Goal: Navigation & Orientation: Find specific page/section

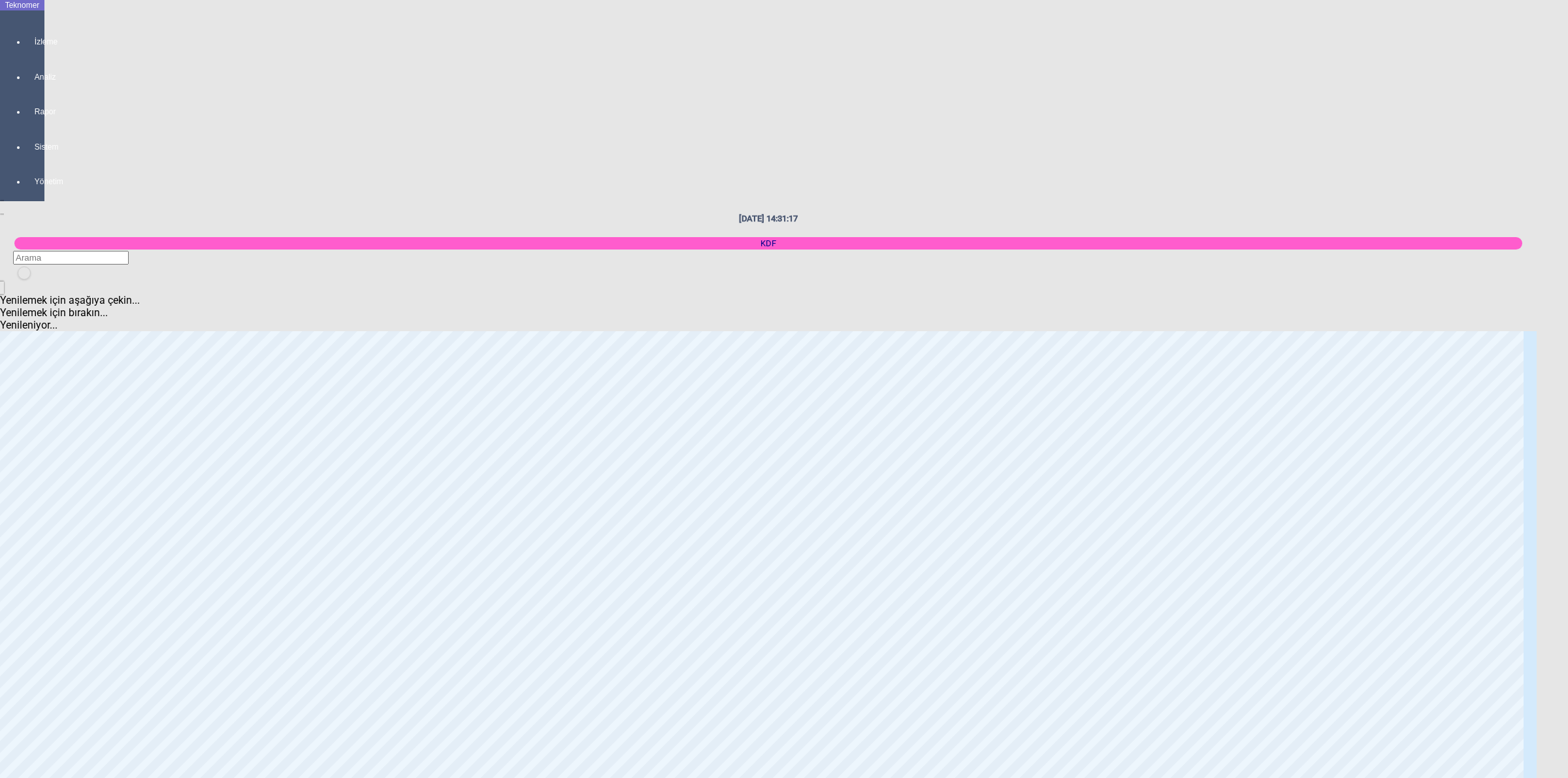
scroll to position [2204, 0]
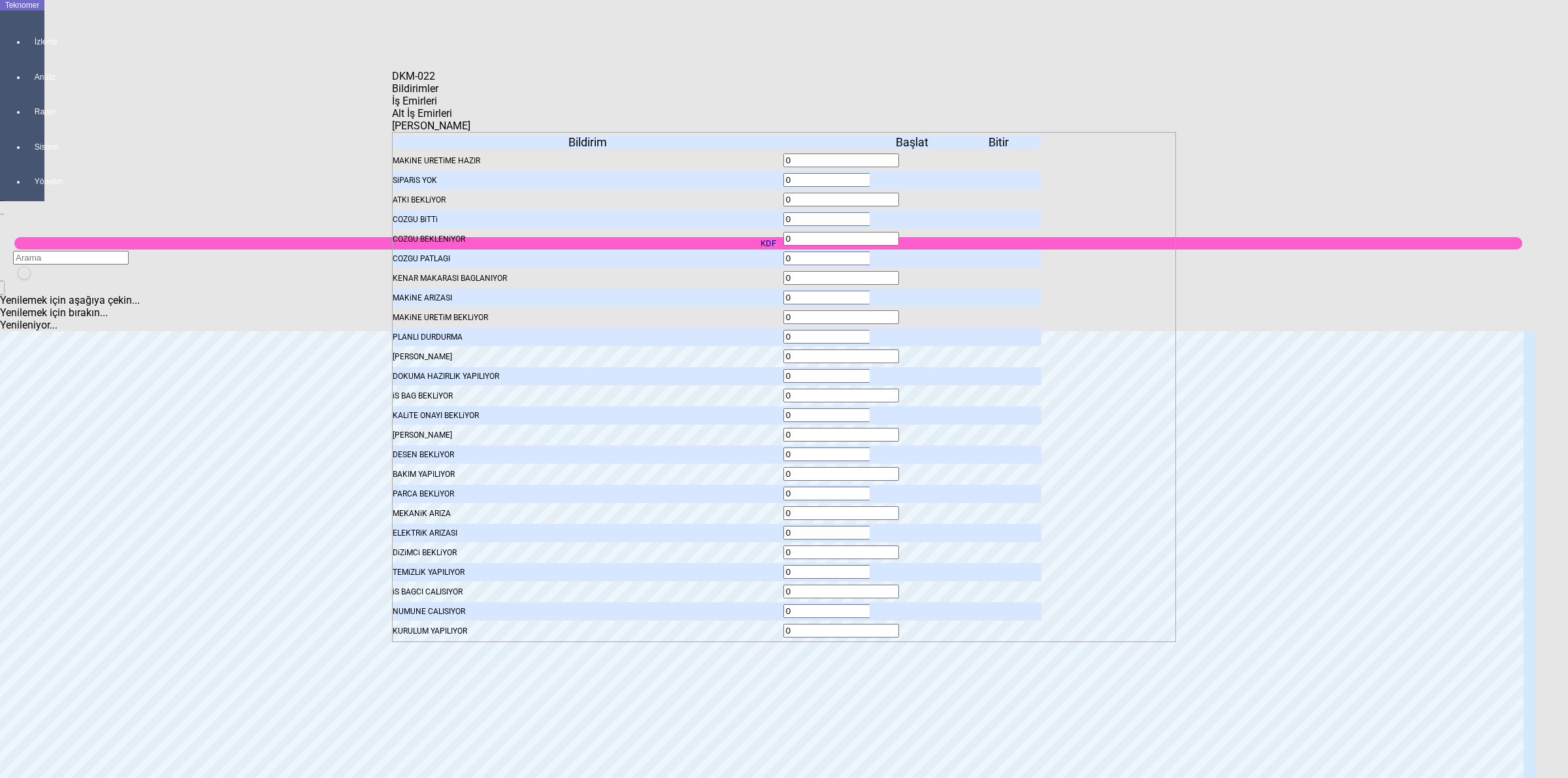
click at [913, 235] on icon at bounding box center [913, 239] width 0 height 9
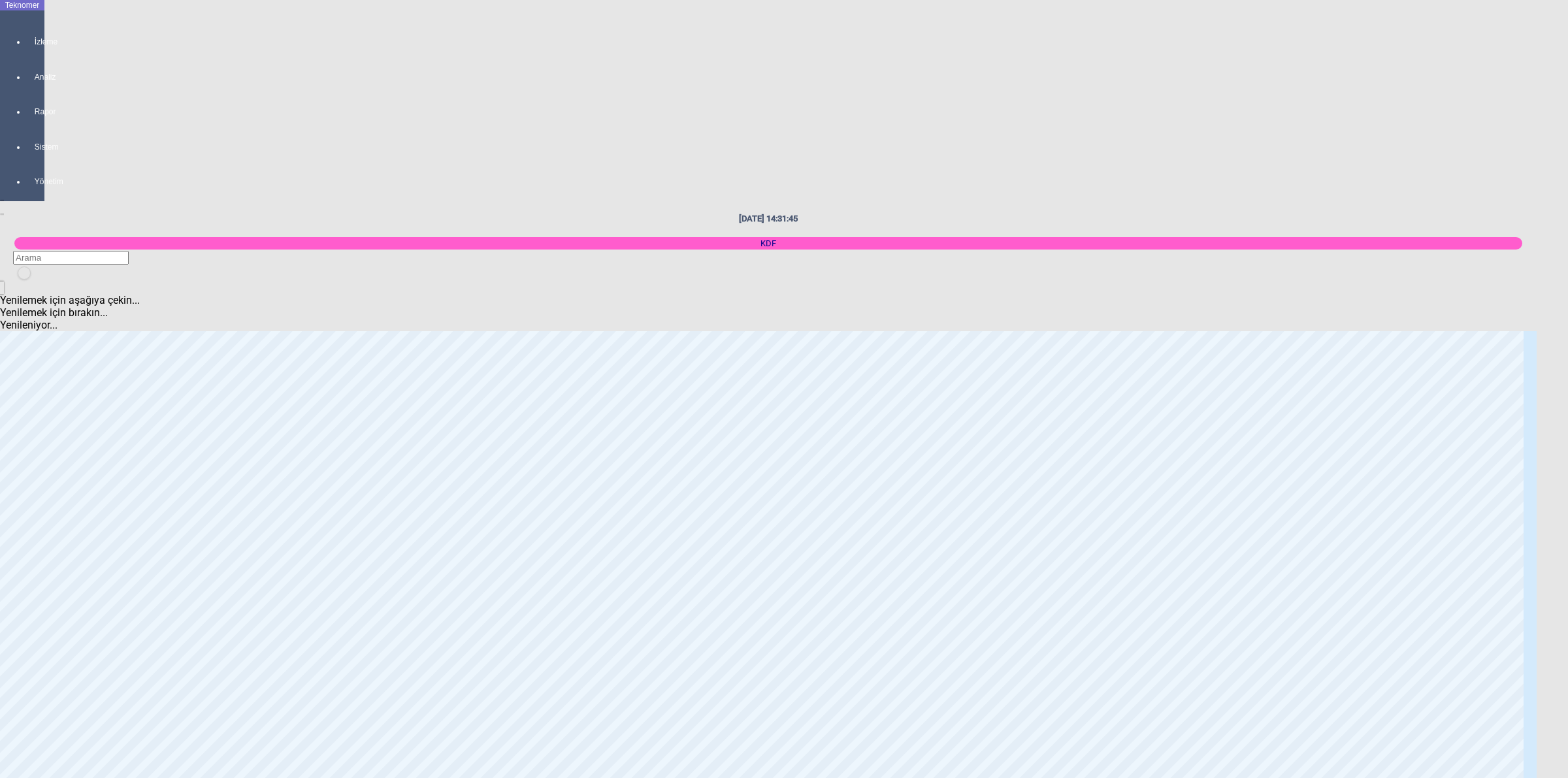
scroll to position [898, 0]
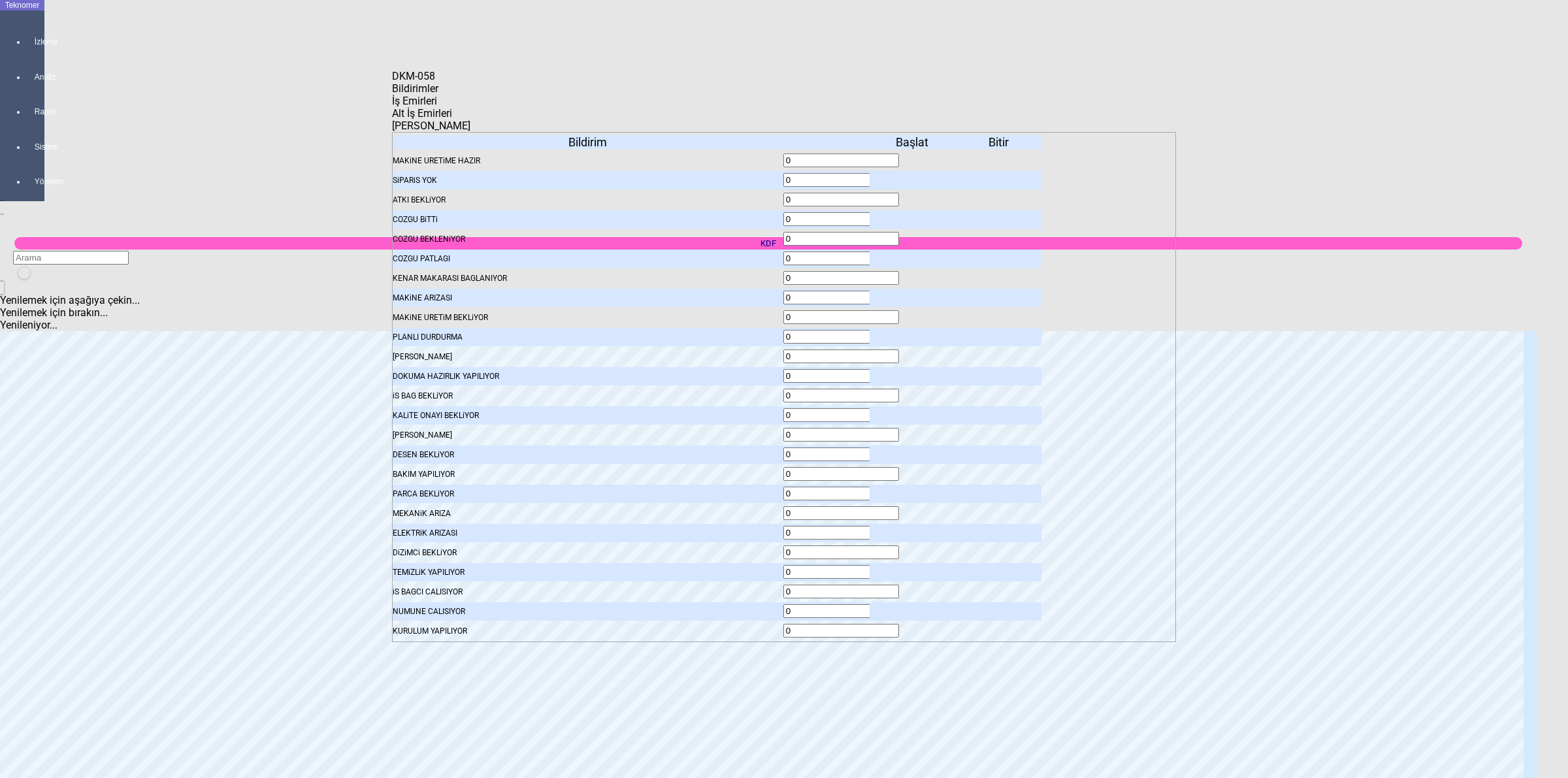
click at [437, 103] on span "İş Emirleri" at bounding box center [414, 101] width 45 height 13
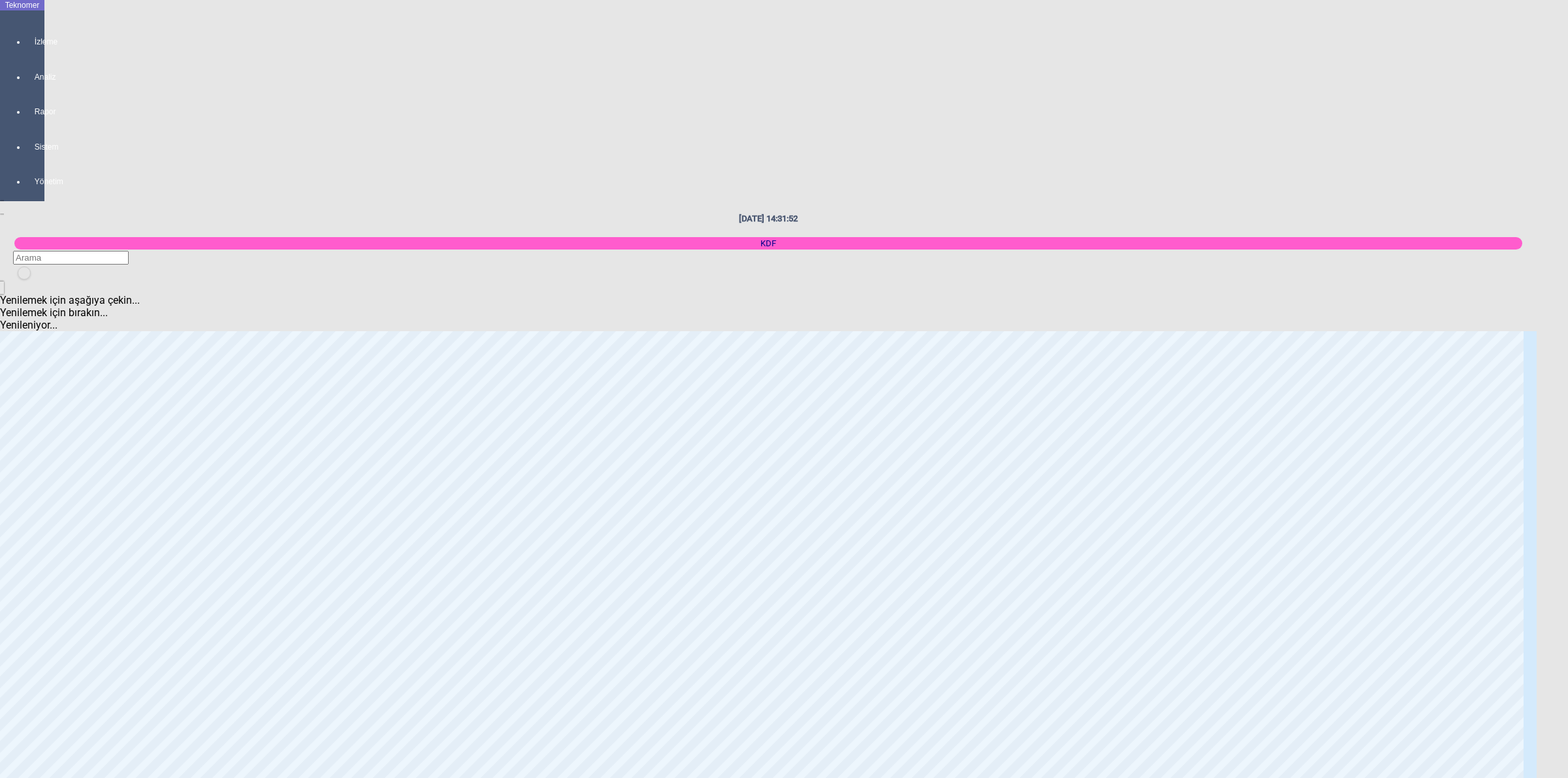
click at [1359, 275] on body "Teknomer İzleme Analiz Rapor Sistem Yönetim [DATE] 14:31:52 KDF Yenilemek için …" at bounding box center [784, 389] width 1568 height 778
click at [1433, 523] on body "Teknomer İzleme Analiz Rapor Sistem Yönetim [DATE] 14:32:13 KDF Yenilemek için …" at bounding box center [784, 389] width 1568 height 778
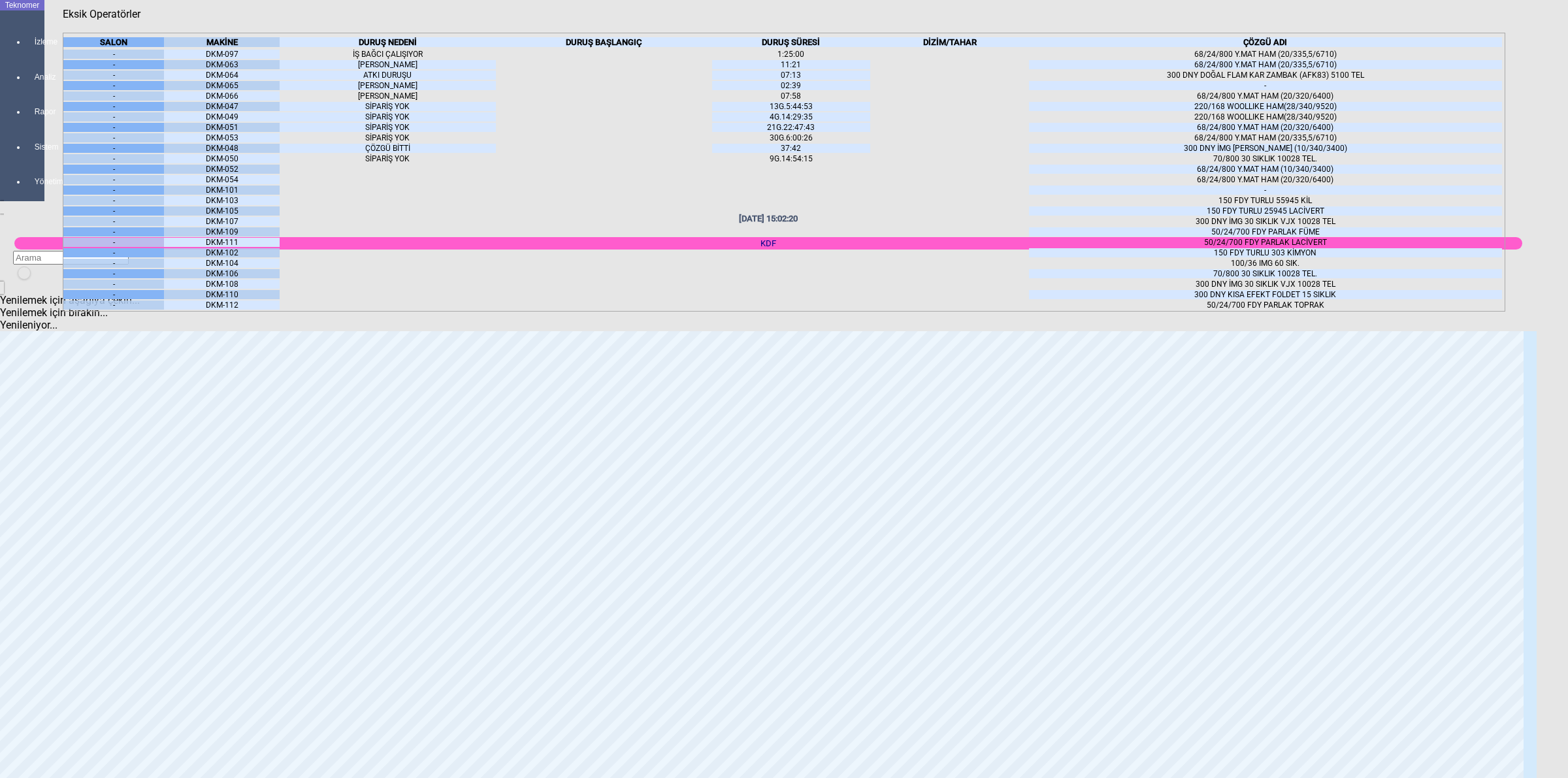
click at [1522, 198] on body "Teknomer İzleme Analiz Rapor Sistem Yönetim [DATE] 15:02:20 KDF Yenilemek için …" at bounding box center [784, 389] width 1568 height 778
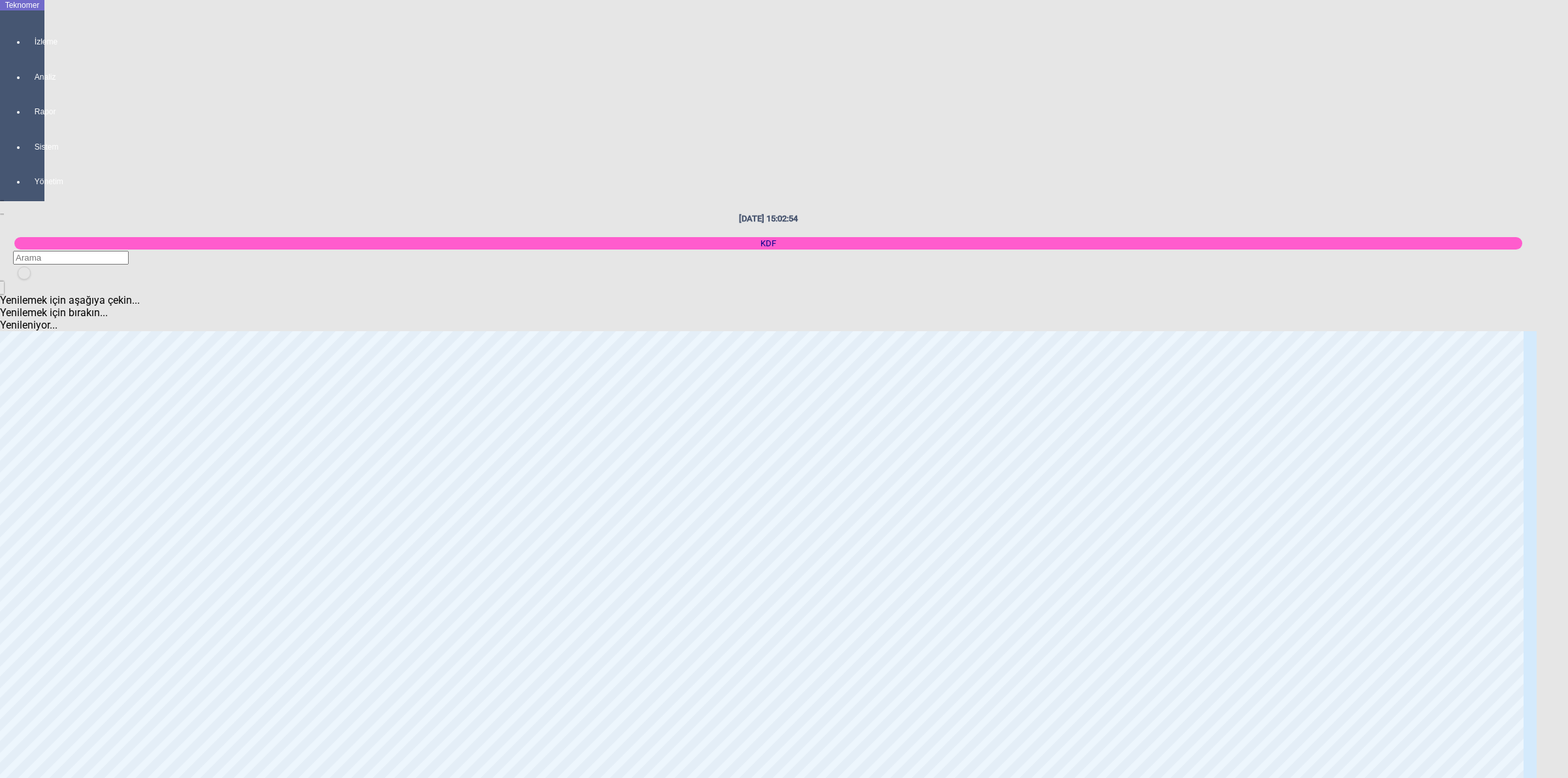
scroll to position [875, 0]
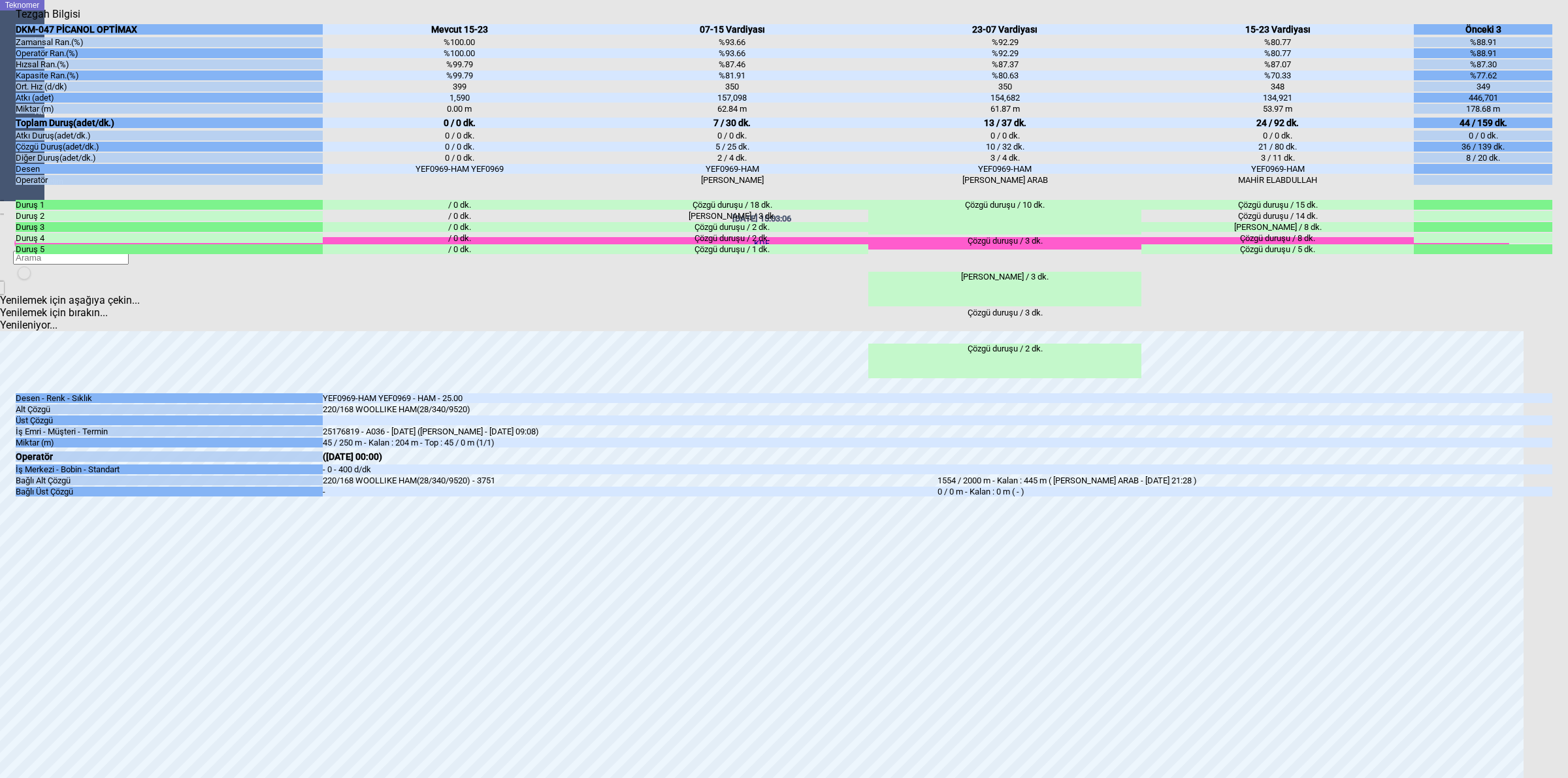
drag, startPoint x: 1311, startPoint y: 216, endPoint x: 1183, endPoint y: 216, distance: 128.0
click at [1183, 185] on div "MAHİR ELABDULLAH" at bounding box center [1277, 179] width 273 height 10
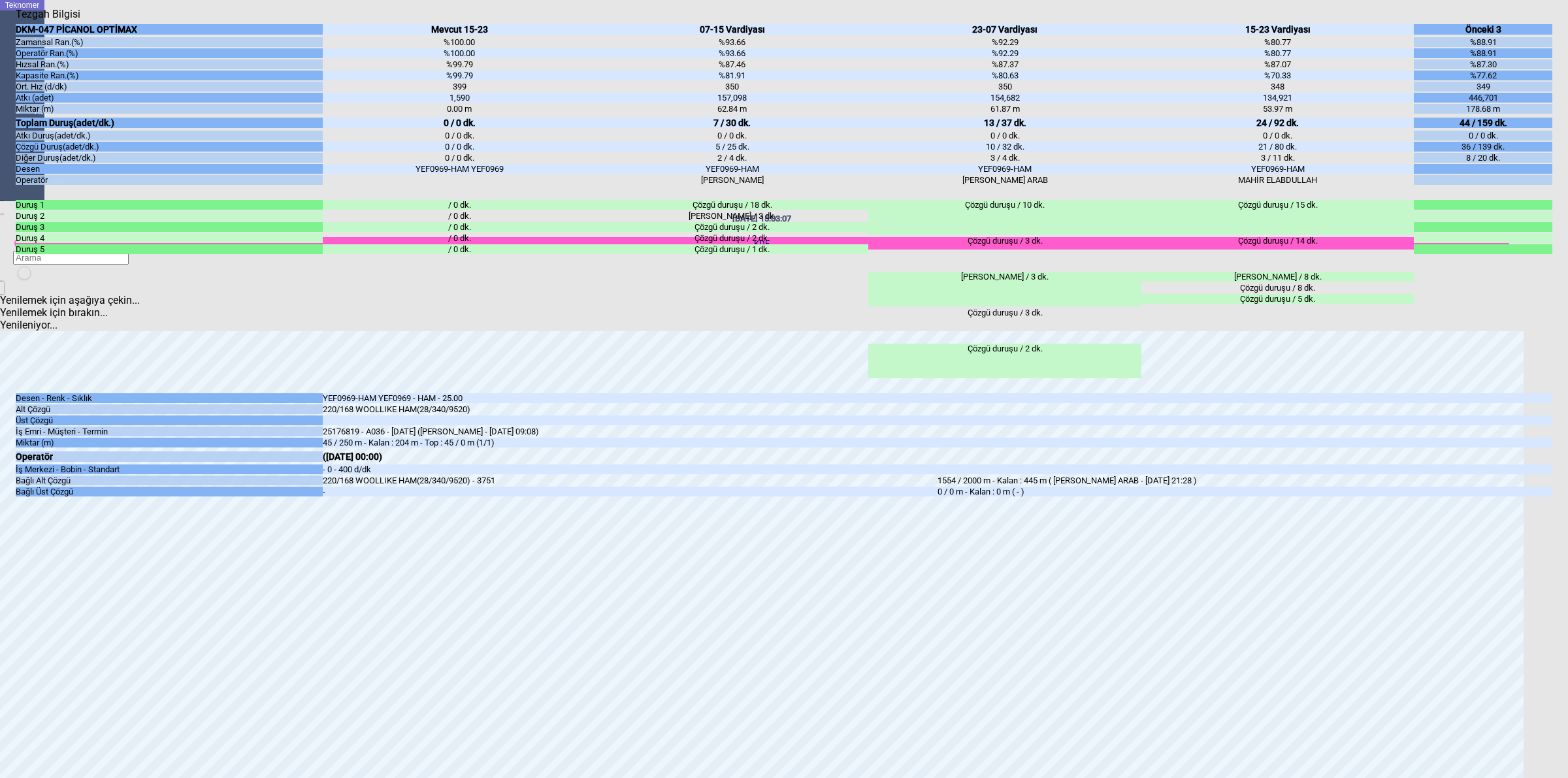
click at [1563, 201] on body "Teknomer İzleme Analiz Rapor Sistem Yönetim [DATE] 15:03:07 KDF Yenilemek için …" at bounding box center [784, 389] width 1568 height 778
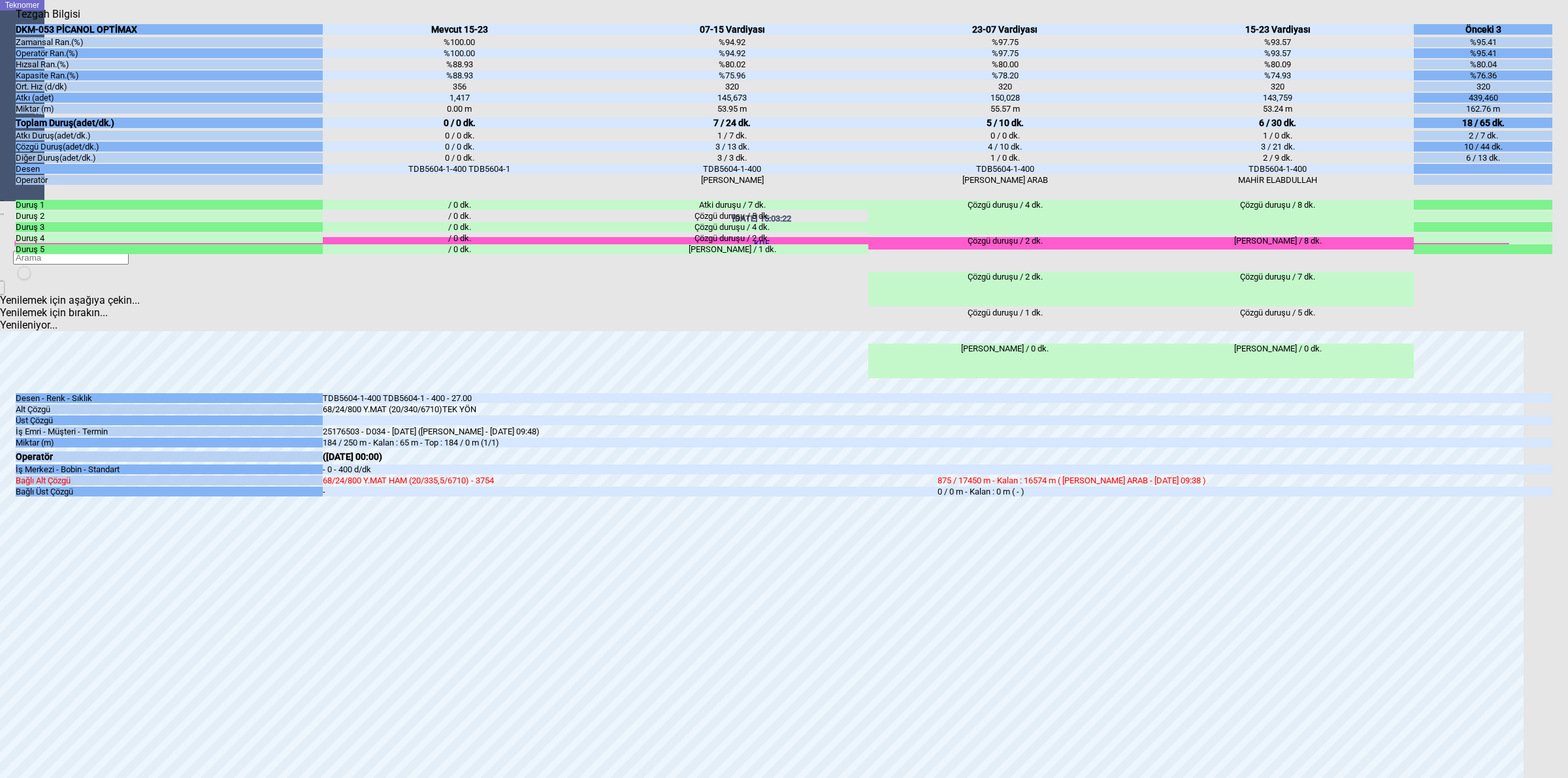
click at [1557, 418] on body "Teknomer İzleme Analiz Rapor Sistem Yönetim [DATE] 15:03:22 KDF Yenilemek için …" at bounding box center [784, 389] width 1568 height 778
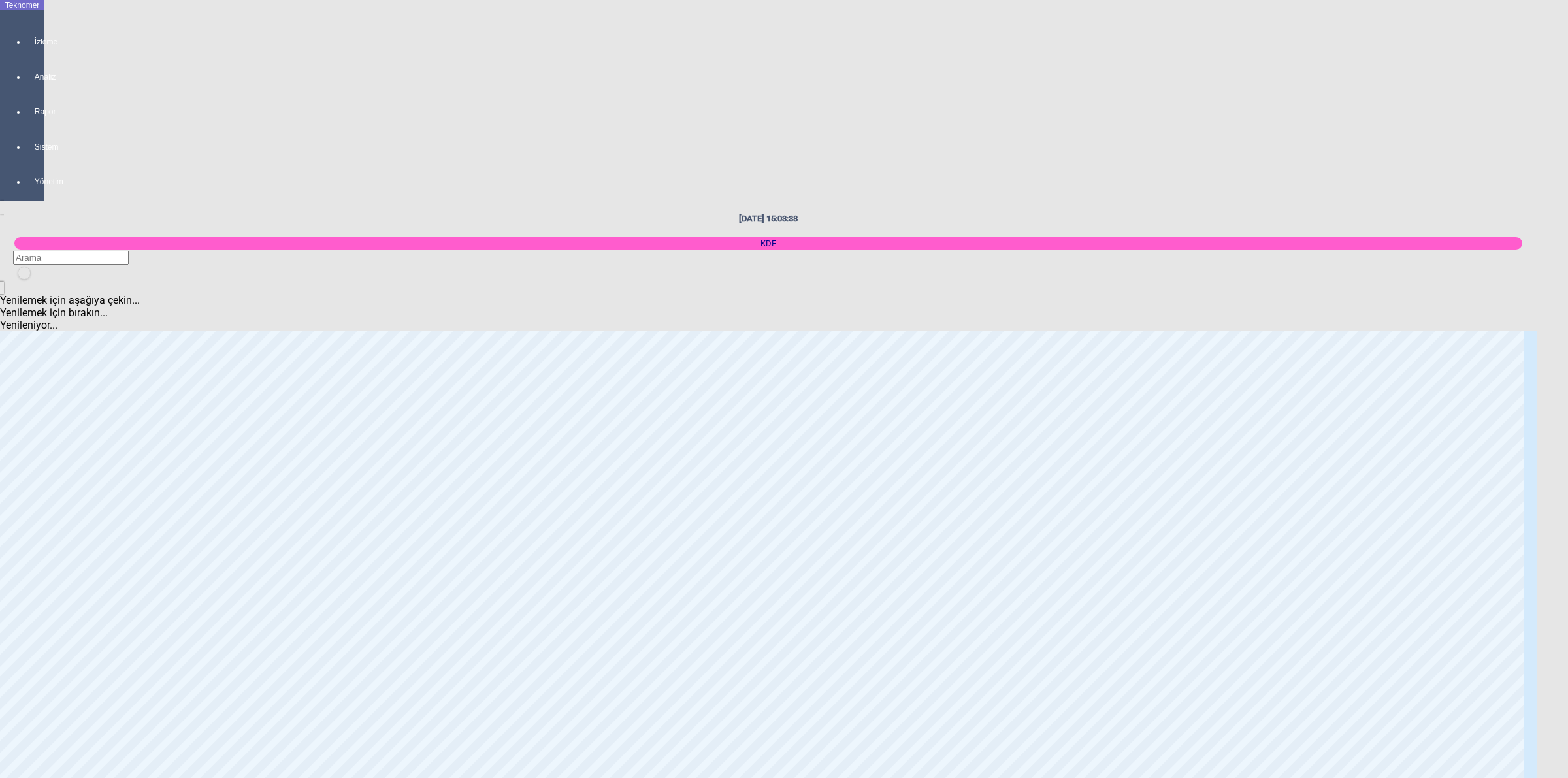
scroll to position [2916, 0]
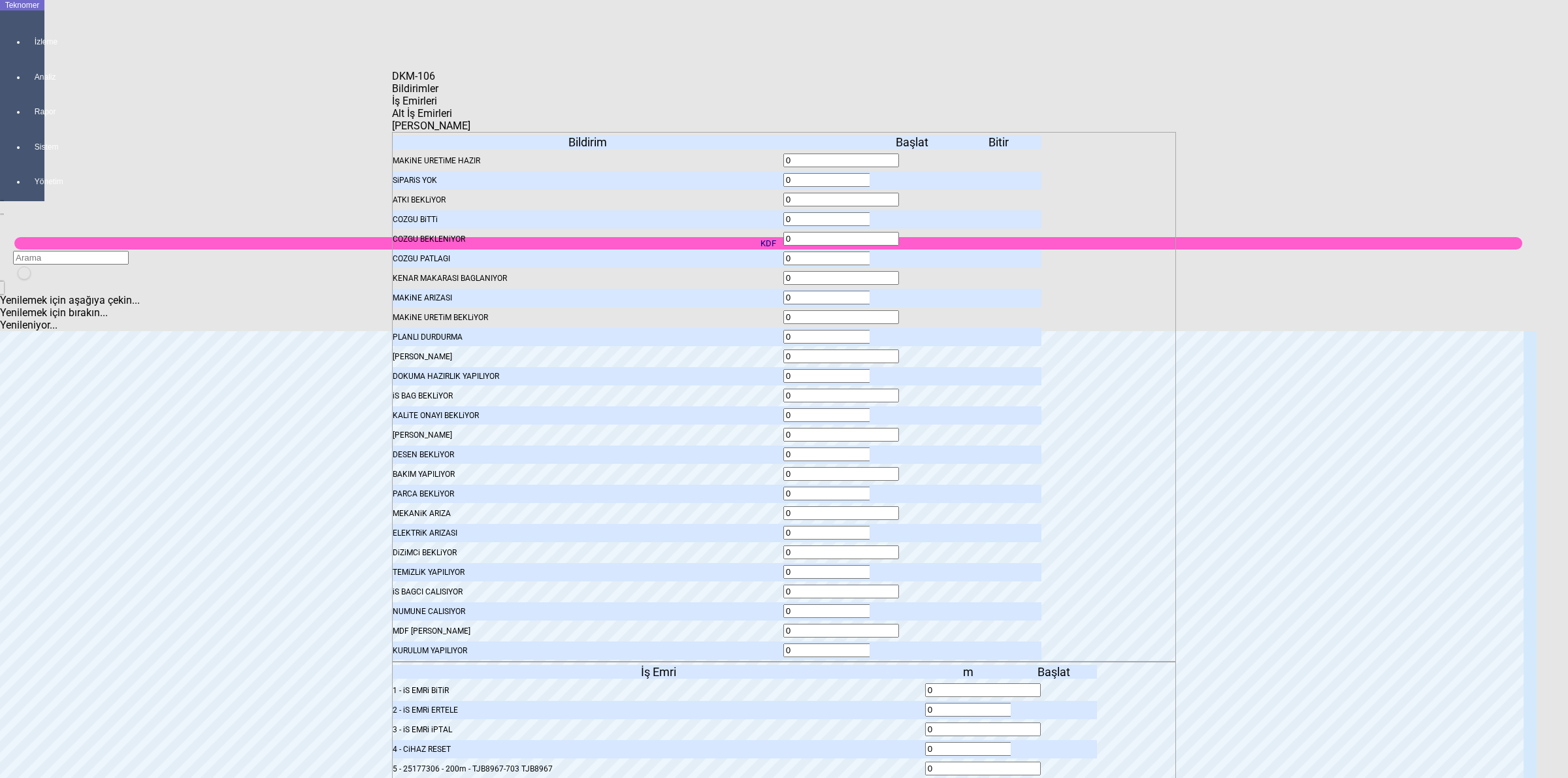
click at [1311, 497] on body "Teknomer İzleme Analiz Rapor Sistem Yönetim [DATE] 15:03:40 KDF Yenilemek için …" at bounding box center [784, 389] width 1568 height 778
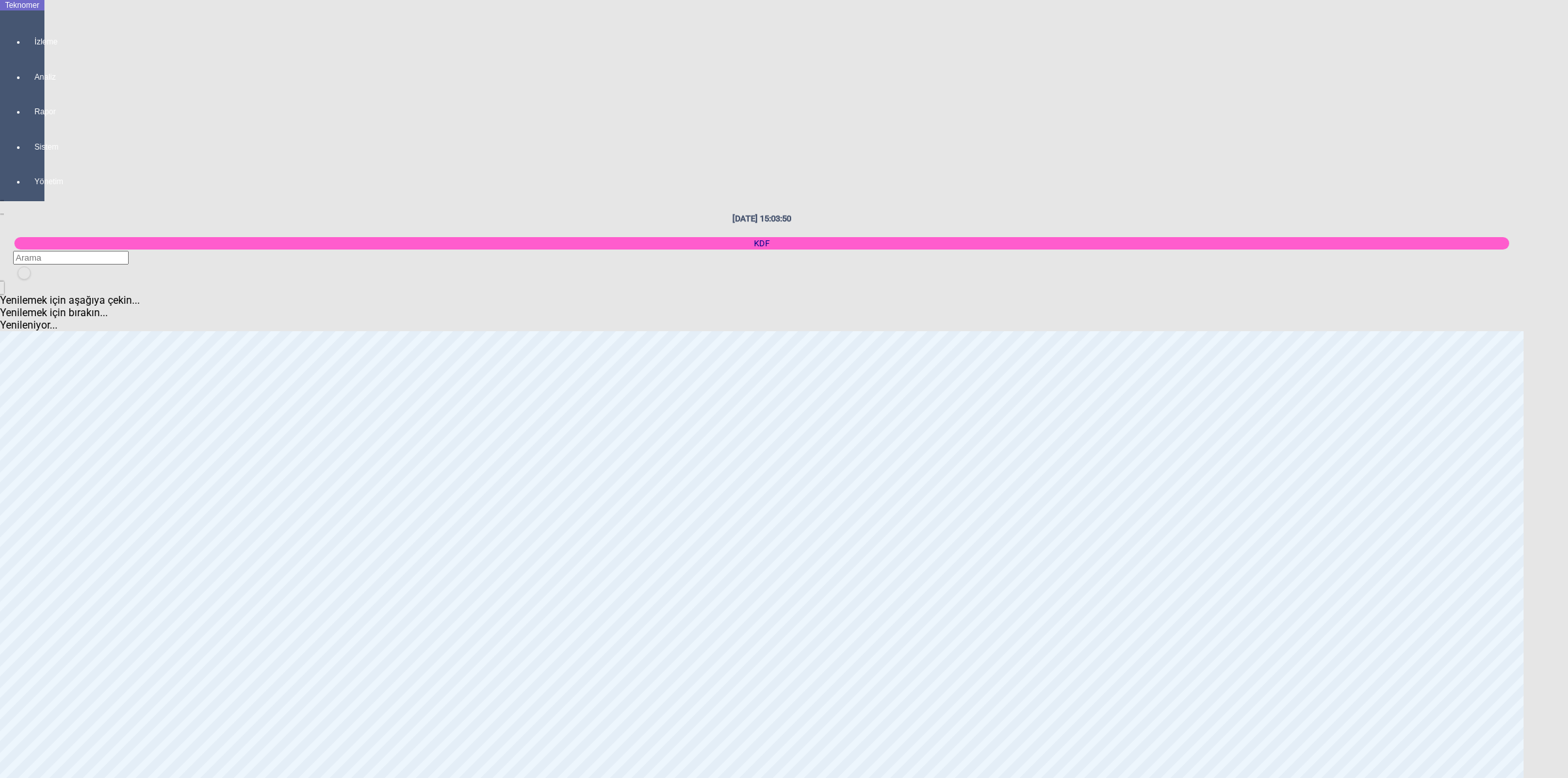
click at [1567, 465] on body "Teknomer İzleme Analiz Rapor Sistem Yönetim [DATE] 15:03:50 KDF Yenilemek için …" at bounding box center [784, 389] width 1568 height 778
click at [1567, 413] on body "Teknomer İzleme Analiz Rapor Sistem Yönetim [DATE] 15:04:06 KDF Yenilemek için …" at bounding box center [784, 389] width 1568 height 778
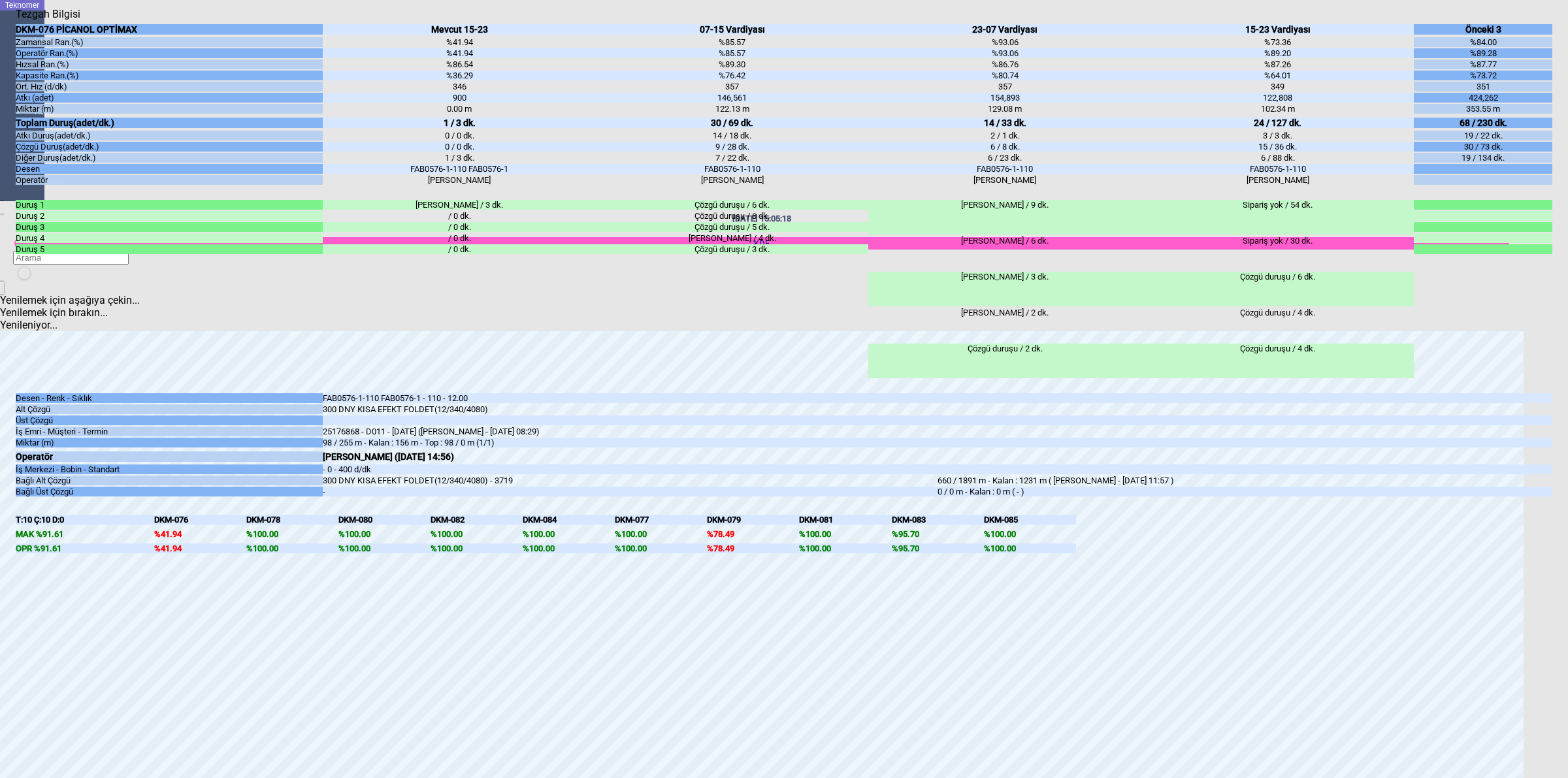
click at [1567, 281] on body "Teknomer İzleme Analiz Rapor Sistem Yönetim [DATE] 15:05:18 KDF Yenilemek için …" at bounding box center [784, 389] width 1568 height 778
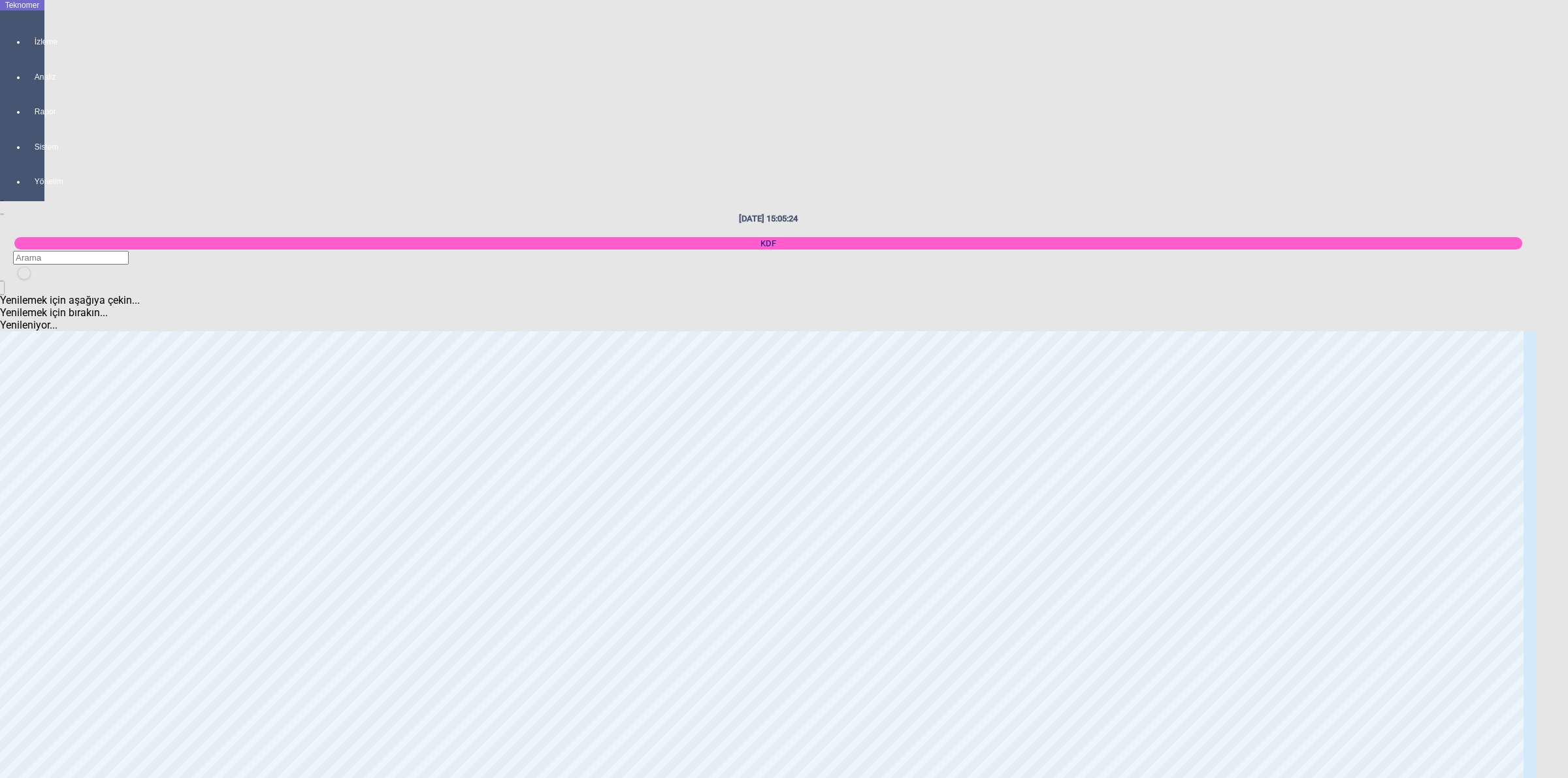
scroll to position [1120, 0]
click at [1559, 269] on body "Teknomer İzleme Analiz Rapor Sistem Yönetim [DATE] 15:05:35 KDF Yenilemek için …" at bounding box center [784, 389] width 1568 height 778
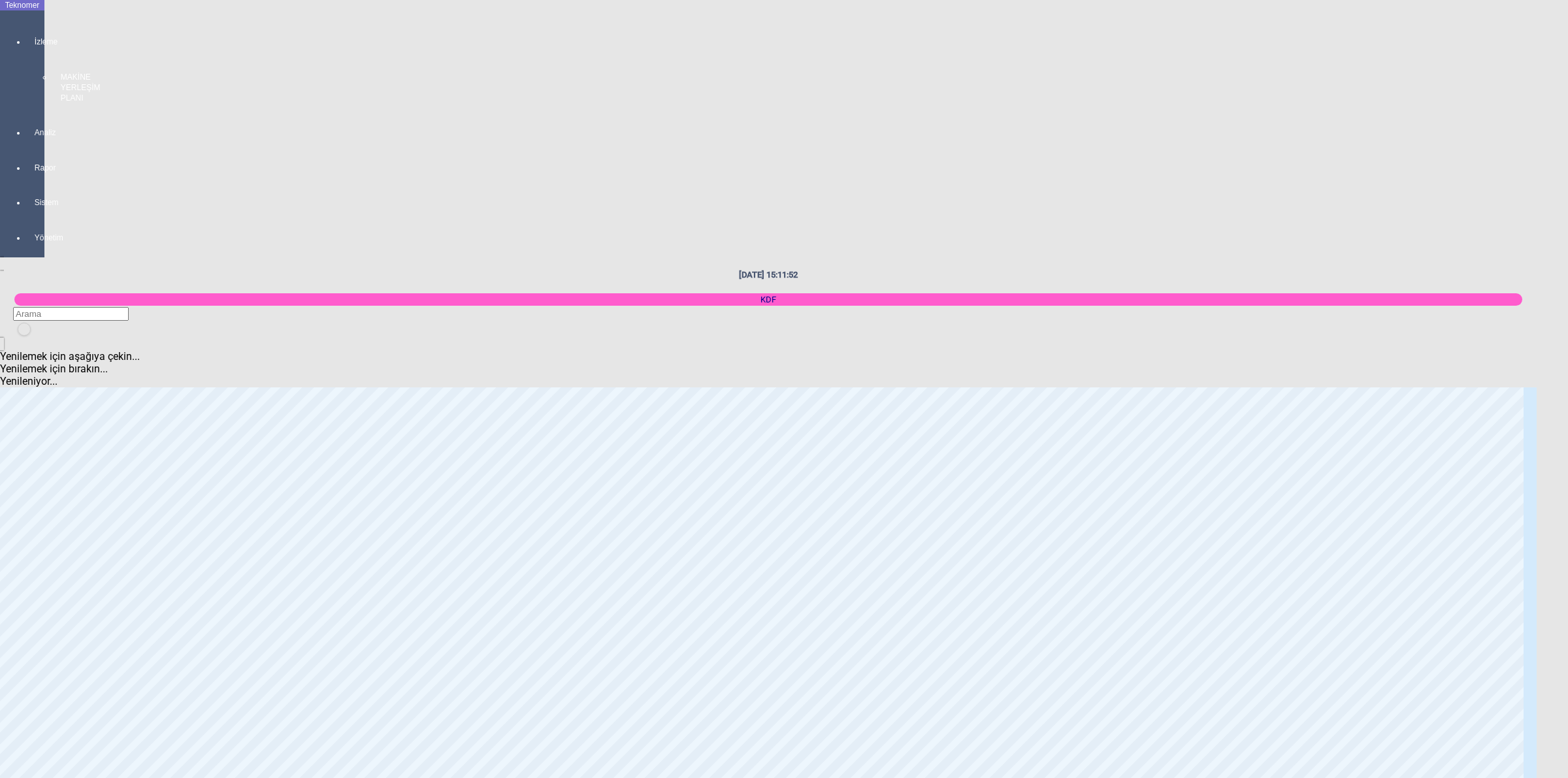
scroll to position [875, 0]
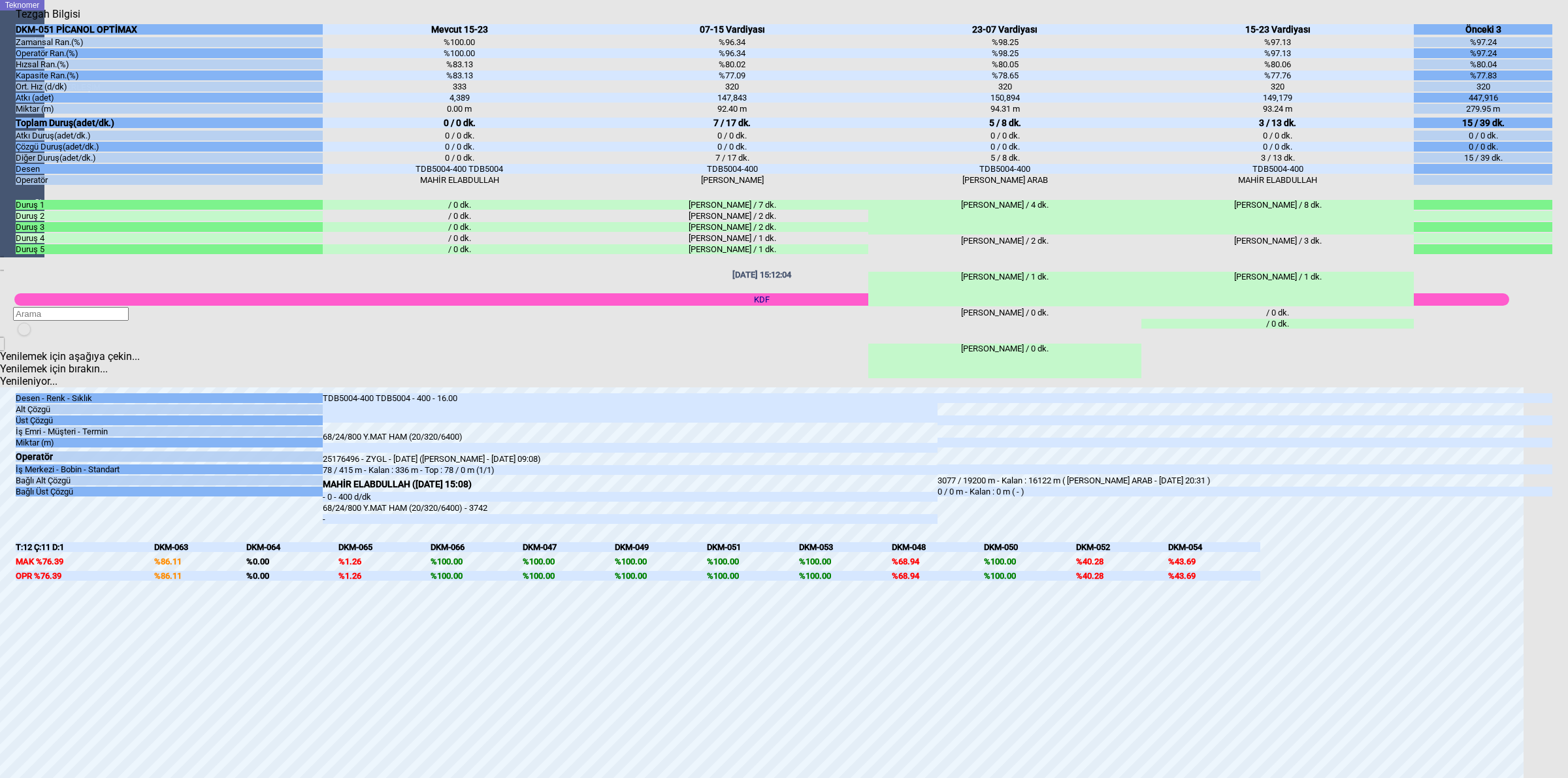
click at [1559, 295] on body "Teknomer İzleme MAKİNE YERLEŞİM PLANI Analiz Rapor Sistem Yönetim [DATE] 15:12:…" at bounding box center [784, 389] width 1568 height 778
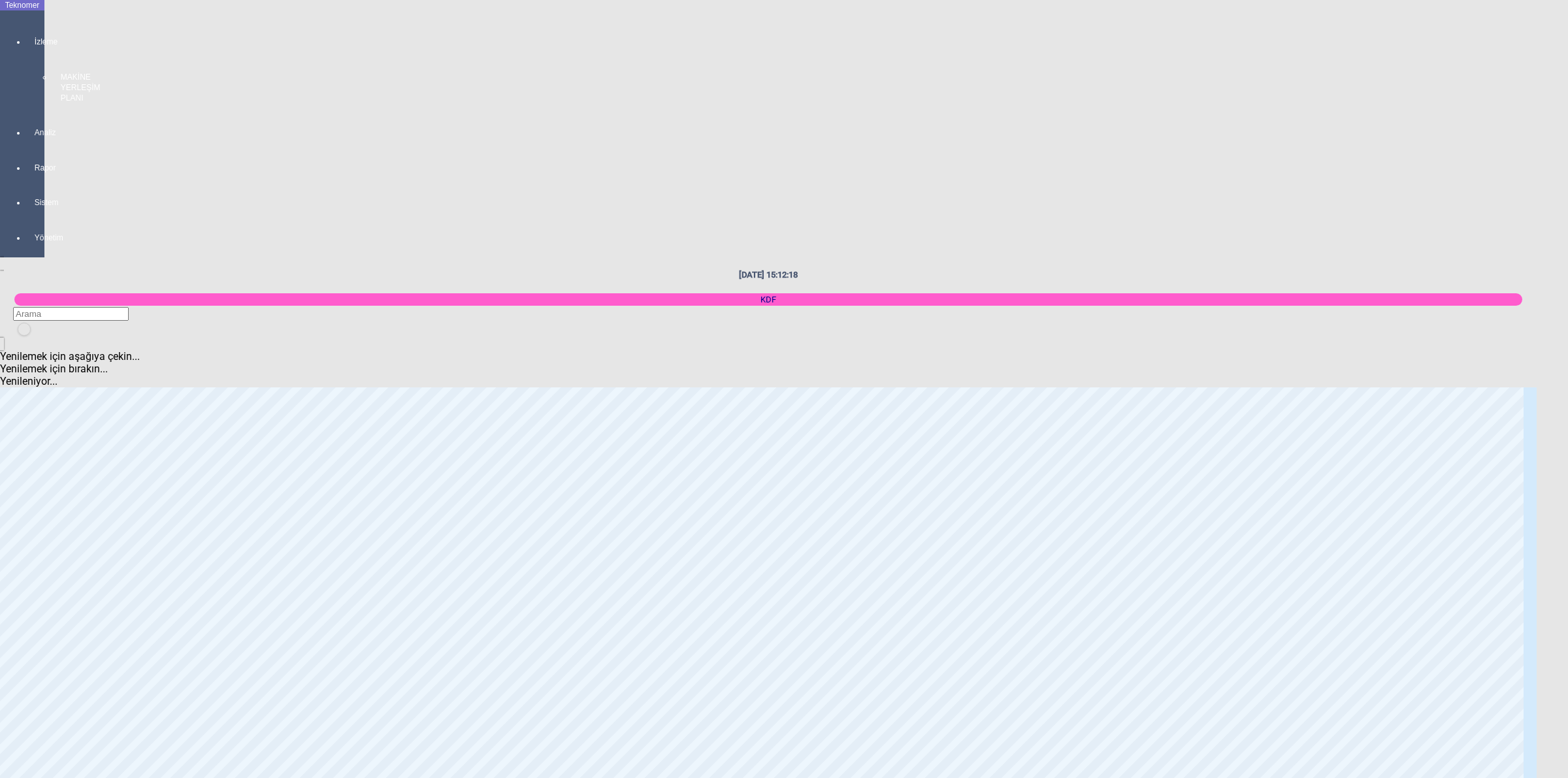
scroll to position [2123, 0]
click at [1365, 481] on body "Teknomer İzleme MAKİNE YERLEŞİM PLANI Analiz Rapor Sistem Yönetim [DATE] 15:12:…" at bounding box center [784, 389] width 1568 height 778
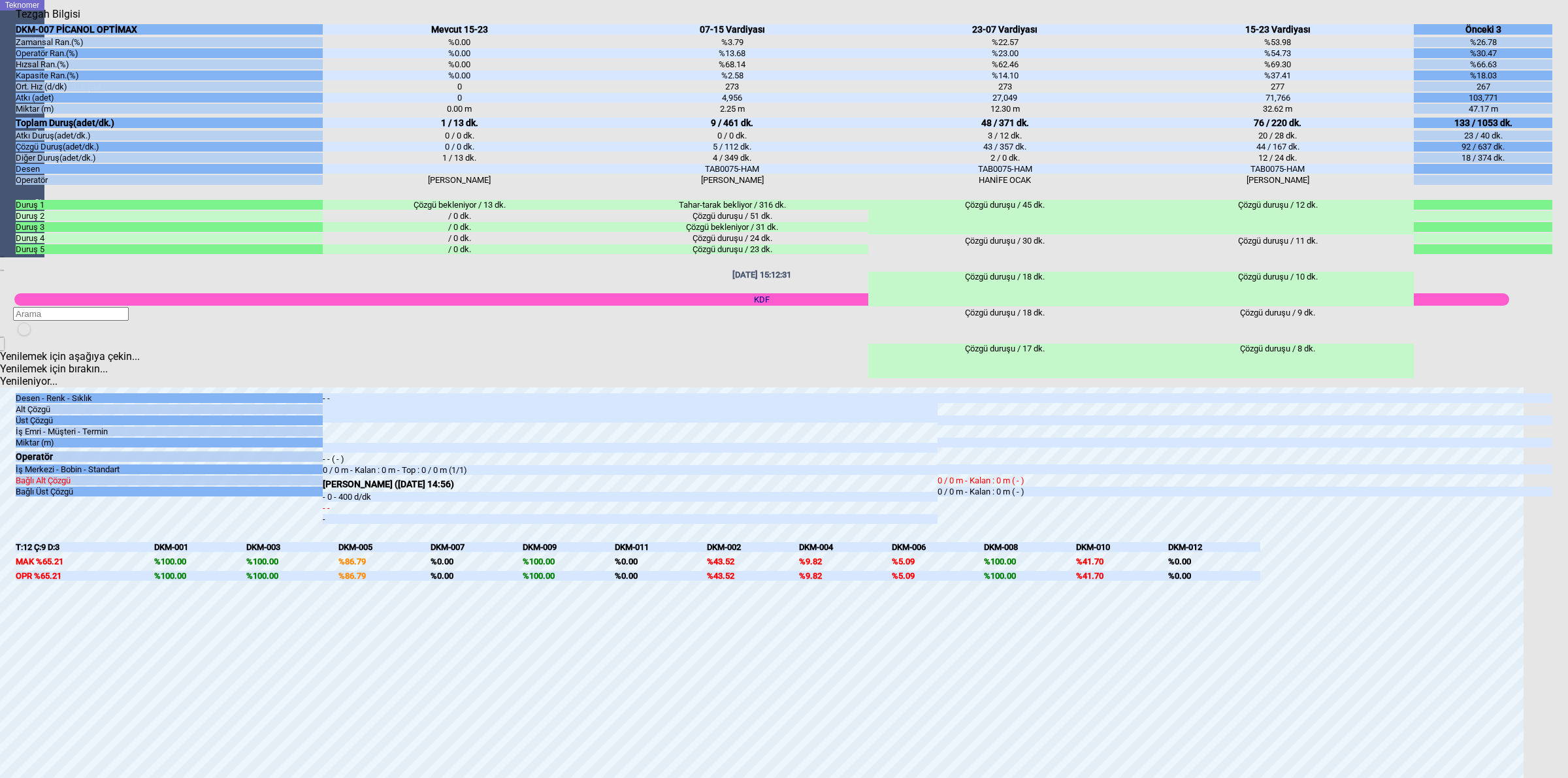
click at [1567, 468] on body "Teknomer İzleme MAKİNE YERLEŞİM PLANI Analiz Rapor Sistem Yönetim [DATE] 15:12:…" at bounding box center [784, 389] width 1568 height 778
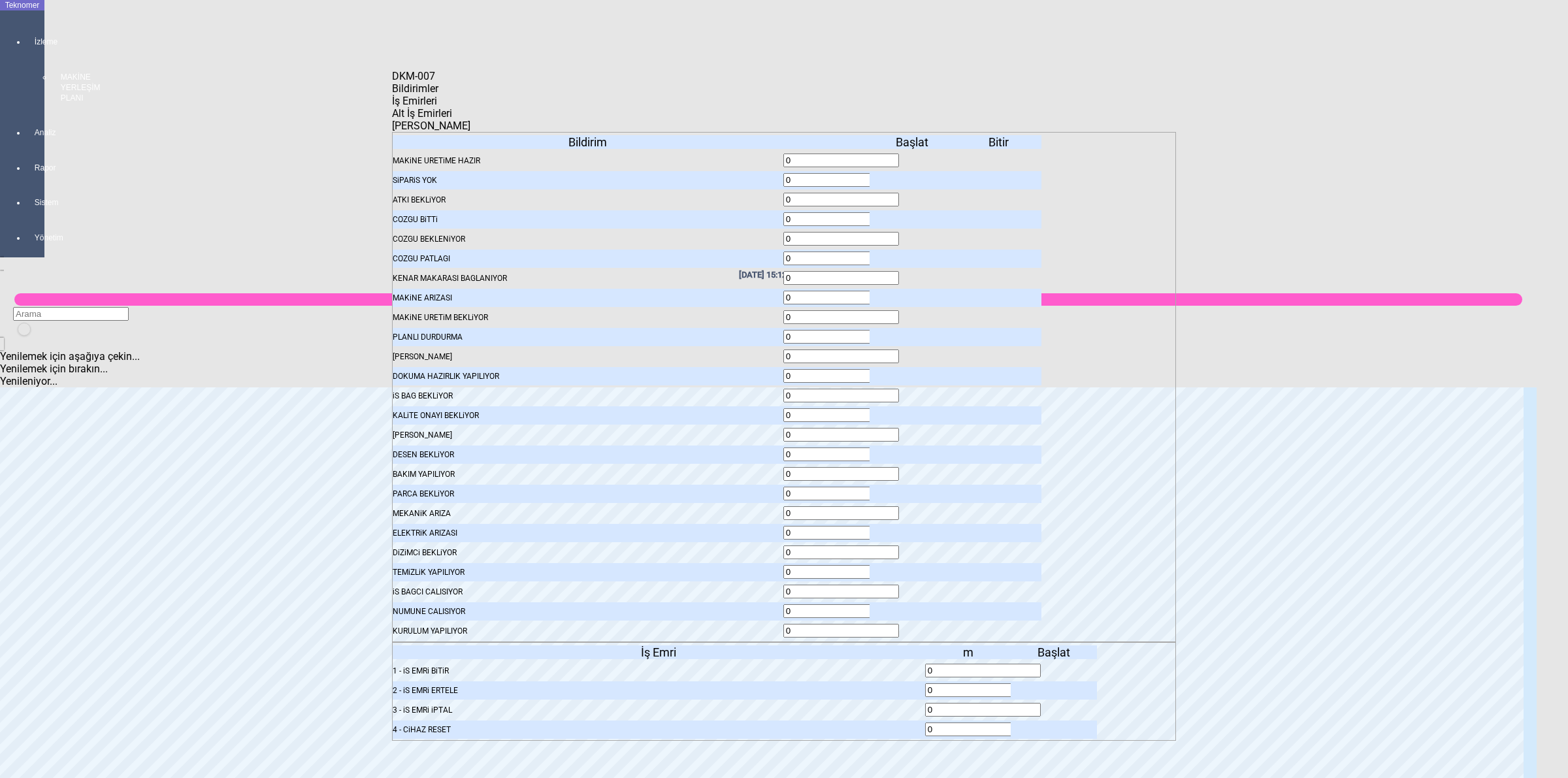
click at [1406, 436] on body "Teknomer İzleme MAKİNE YERLEŞİM PLANI Analiz Rapor Sistem Yönetim [DATE] 15:12:…" at bounding box center [784, 389] width 1568 height 778
